Goal: Task Accomplishment & Management: Complete application form

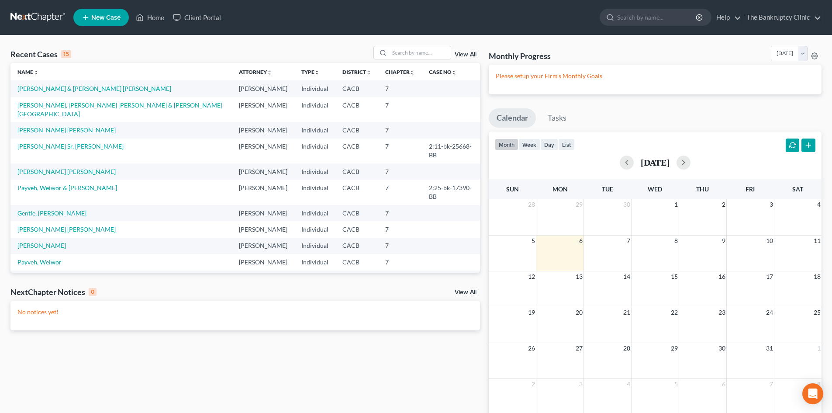
click at [87, 126] on link "[PERSON_NAME] [PERSON_NAME]" at bounding box center [66, 129] width 98 height 7
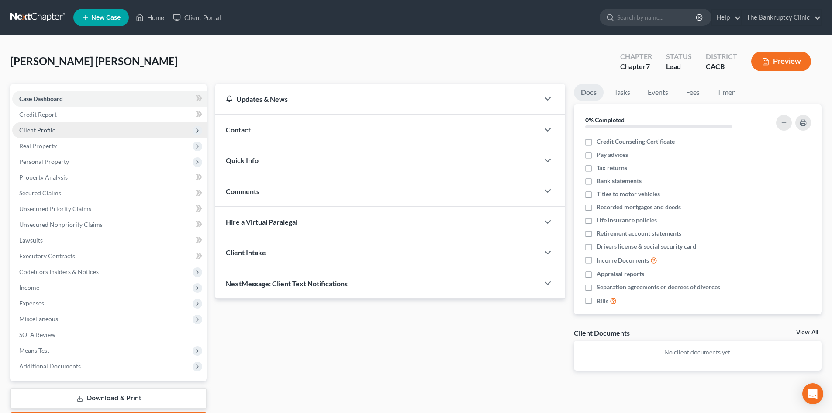
click at [50, 130] on span "Client Profile" at bounding box center [37, 129] width 36 height 7
click at [21, 125] on span "Client Profile" at bounding box center [109, 130] width 194 height 16
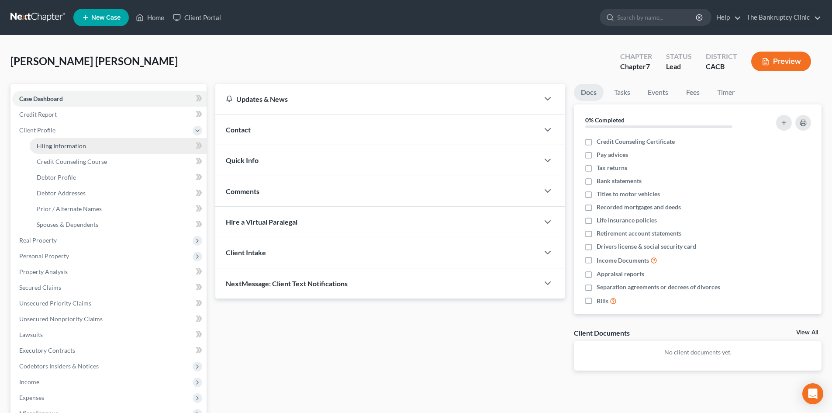
click at [67, 145] on span "Filing Information" at bounding box center [61, 145] width 49 height 7
select select "1"
select select "0"
select select "4"
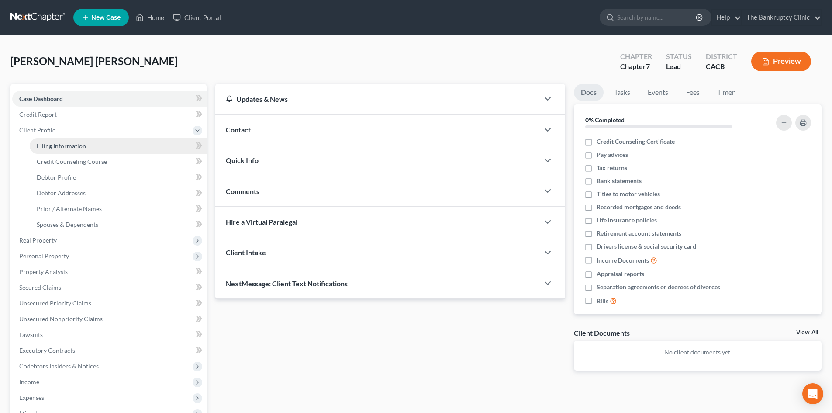
select select "1"
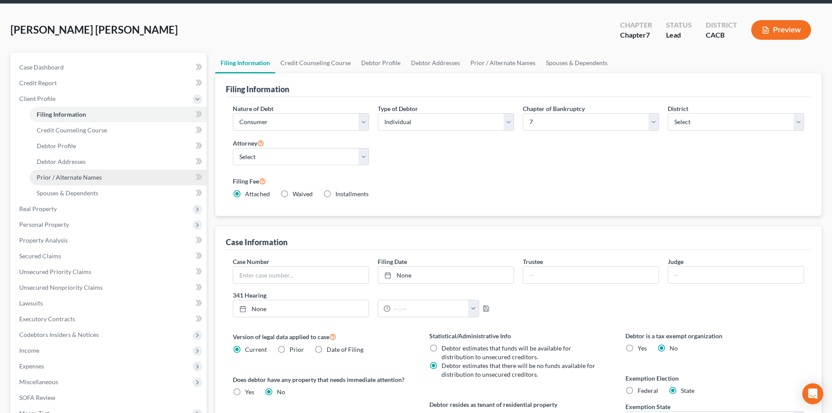
scroll to position [31, 0]
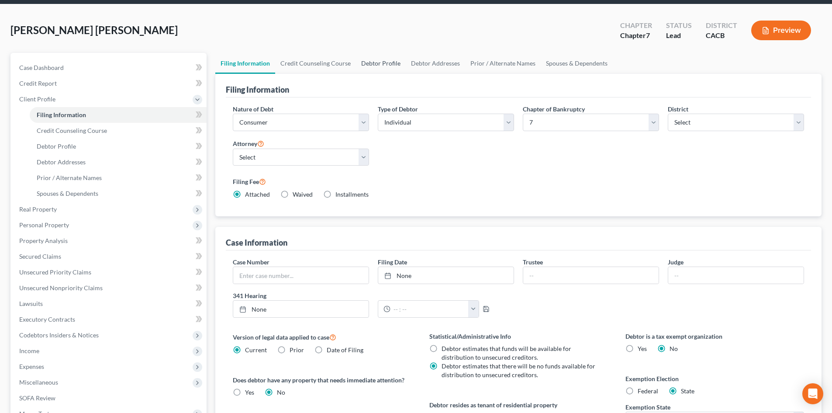
click at [375, 64] on link "Debtor Profile" at bounding box center [381, 63] width 50 height 21
select select "3"
select select "0"
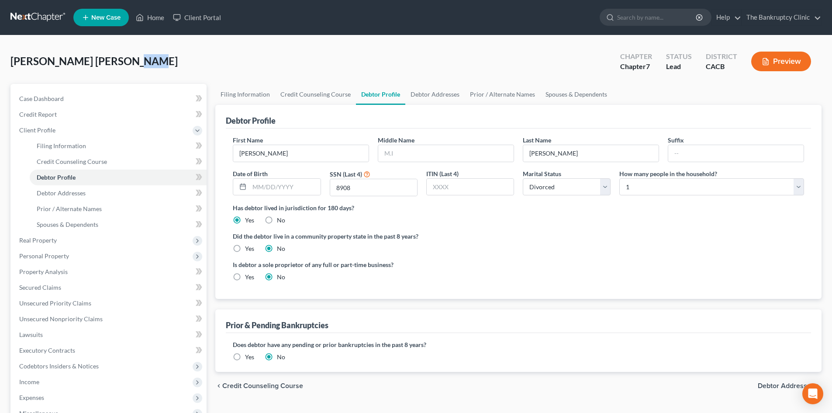
drag, startPoint x: 146, startPoint y: 61, endPoint x: 127, endPoint y: 66, distance: 19.9
click at [127, 66] on span "[PERSON_NAME] [PERSON_NAME]" at bounding box center [93, 61] width 167 height 13
click at [136, 80] on div "[PERSON_NAME] [PERSON_NAME] Upgraded Chapter Chapter 7 Status Lead District CAC…" at bounding box center [415, 65] width 811 height 38
drag, startPoint x: 156, startPoint y: 62, endPoint x: 148, endPoint y: 62, distance: 7.9
click at [148, 62] on div "[PERSON_NAME] [PERSON_NAME] Upgraded Chapter Chapter 7 Status Lead District CAC…" at bounding box center [415, 65] width 811 height 38
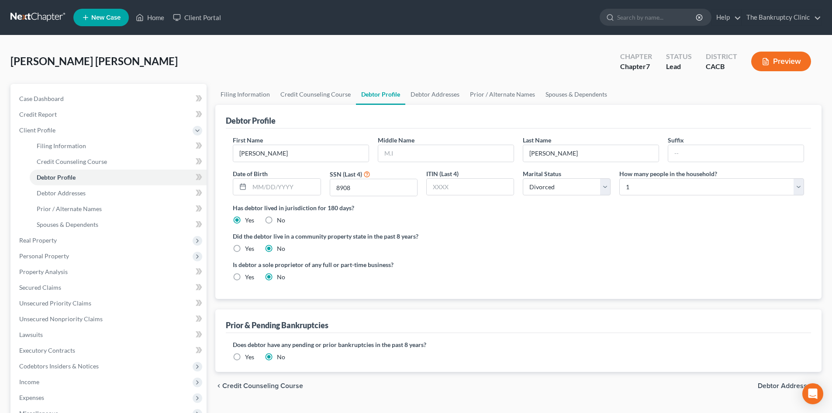
click at [114, 62] on span "[PERSON_NAME] [PERSON_NAME]" at bounding box center [93, 61] width 167 height 13
drag, startPoint x: 114, startPoint y: 62, endPoint x: 175, endPoint y: 52, distance: 61.5
click at [175, 52] on div "[PERSON_NAME] [PERSON_NAME] Upgraded Chapter Chapter 7 Status Lead District CAC…" at bounding box center [415, 65] width 811 height 38
drag, startPoint x: 132, startPoint y: 65, endPoint x: 121, endPoint y: 66, distance: 11.0
click at [121, 66] on span "[PERSON_NAME] [PERSON_NAME]" at bounding box center [93, 61] width 167 height 13
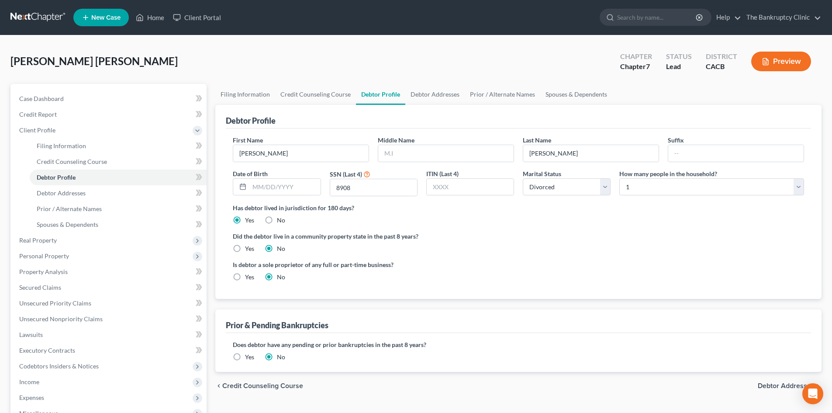
drag, startPoint x: 121, startPoint y: 66, endPoint x: 163, endPoint y: 53, distance: 44.4
click at [163, 53] on div "[PERSON_NAME] [PERSON_NAME] Upgraded Chapter Chapter 7 Status Lead District CAC…" at bounding box center [415, 65] width 811 height 38
drag, startPoint x: 145, startPoint y: 59, endPoint x: 154, endPoint y: 53, distance: 10.3
click at [154, 53] on div "[PERSON_NAME] [PERSON_NAME] Upgraded Chapter Chapter 7 Status Lead District CAC…" at bounding box center [415, 65] width 811 height 38
click at [149, 59] on div "[PERSON_NAME] [PERSON_NAME] Upgraded Chapter Chapter 7 Status Lead District CAC…" at bounding box center [415, 65] width 811 height 38
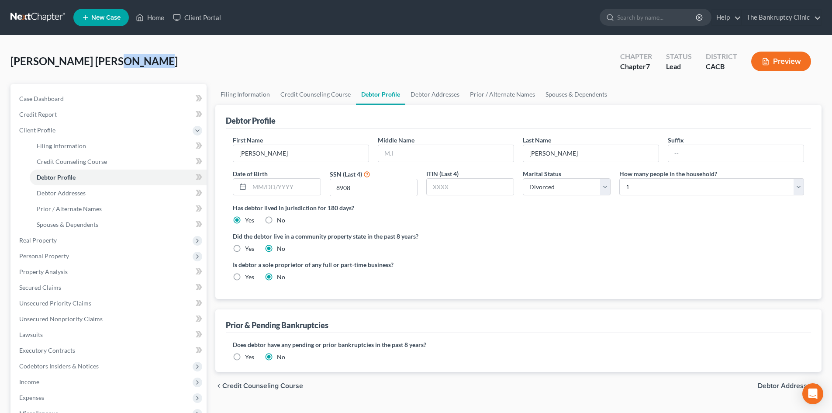
drag, startPoint x: 149, startPoint y: 59, endPoint x: 114, endPoint y: 64, distance: 35.7
click at [114, 64] on div "[PERSON_NAME] [PERSON_NAME] Upgraded Chapter Chapter 7 Status Lead District CAC…" at bounding box center [415, 65] width 811 height 38
copy span "[PERSON_NAME]"
click at [191, 60] on div "[PERSON_NAME] [PERSON_NAME] Upgraded Chapter Chapter 7 Status Lead District CAC…" at bounding box center [415, 65] width 811 height 38
drag, startPoint x: 108, startPoint y: 62, endPoint x: 12, endPoint y: 64, distance: 96.2
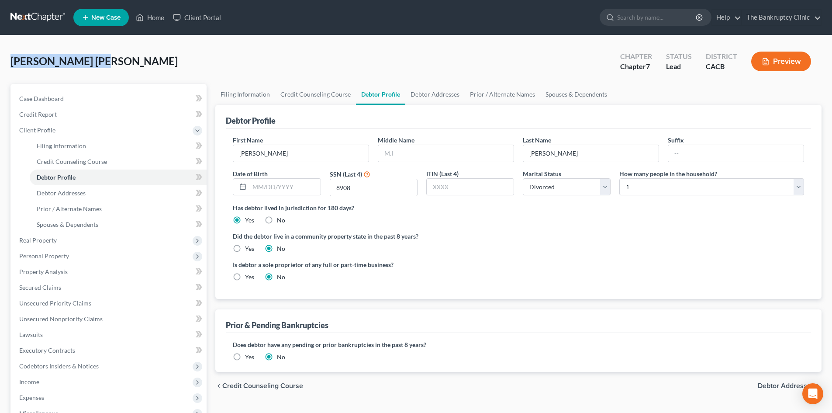
click at [12, 64] on span "[PERSON_NAME] [PERSON_NAME]" at bounding box center [93, 61] width 167 height 13
copy span "[PERSON_NAME]"
